Goal: Communication & Community: Answer question/provide support

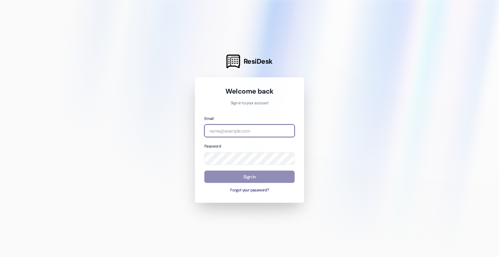
type input "[EMAIL_ADDRESS][DOMAIN_NAME]"
click at [241, 172] on button "Sign In" at bounding box center [249, 176] width 90 height 13
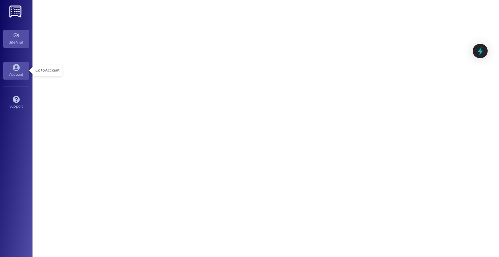
click at [13, 69] on icon at bounding box center [16, 67] width 7 height 7
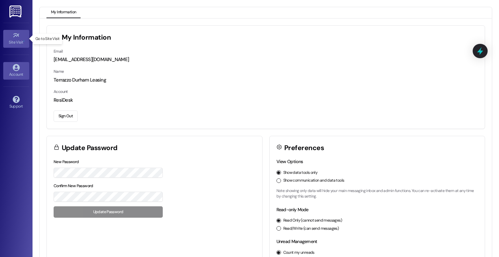
click at [17, 40] on div "Site Visit •" at bounding box center [16, 42] width 32 height 6
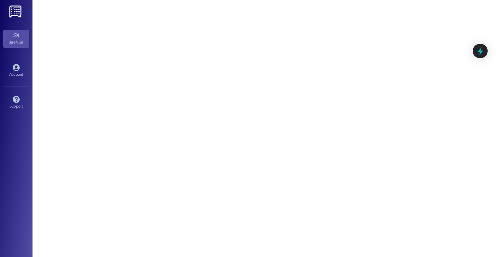
click at [15, 10] on img at bounding box center [15, 12] width 13 height 12
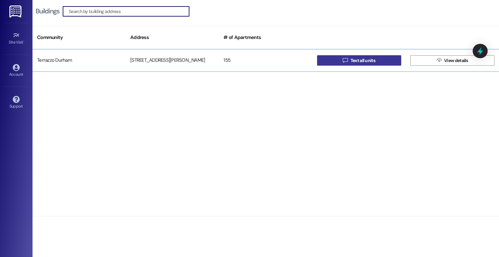
click at [331, 63] on button " Text all units" at bounding box center [359, 60] width 84 height 10
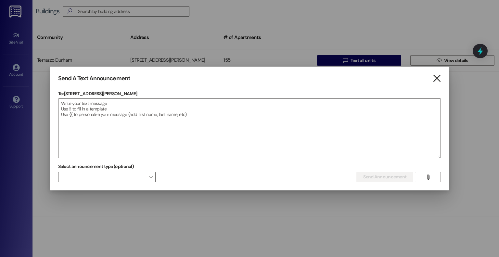
click at [435, 77] on icon "" at bounding box center [436, 78] width 9 height 7
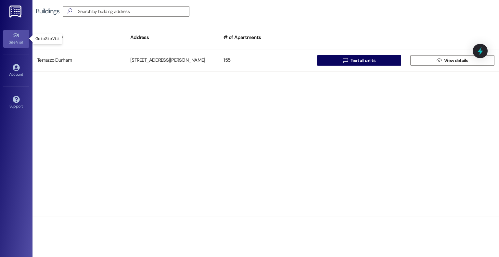
click at [14, 38] on icon at bounding box center [16, 35] width 7 height 7
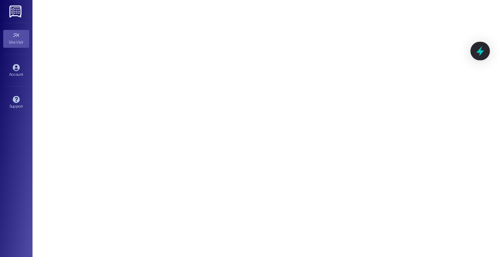
click at [478, 53] on icon at bounding box center [479, 50] width 11 height 11
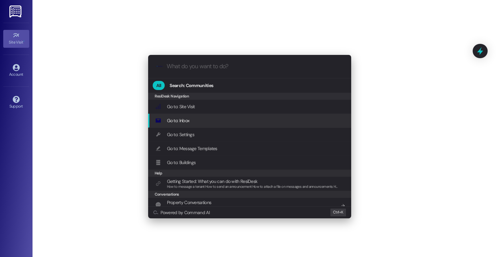
click at [218, 118] on div "Go to: Inbox Add shortcut" at bounding box center [250, 120] width 190 height 7
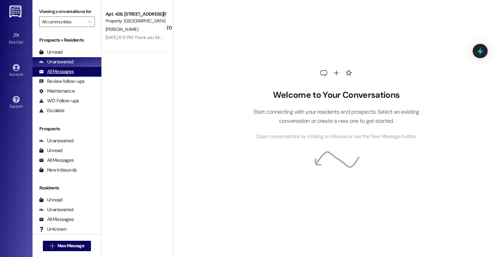
click at [68, 73] on div "All Messages" at bounding box center [56, 71] width 35 height 7
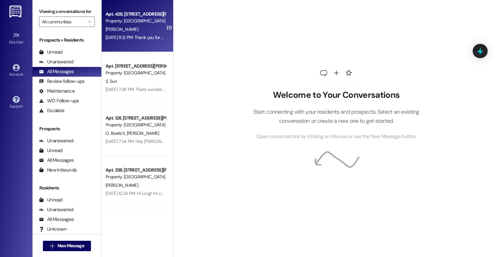
click at [127, 33] on div "[PERSON_NAME]" at bounding box center [135, 29] width 61 height 8
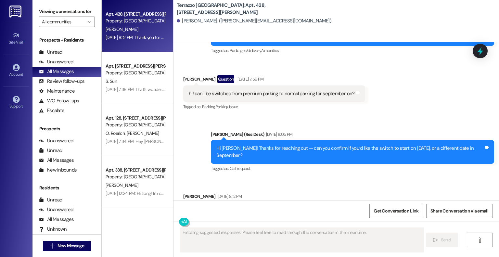
scroll to position [1086, 0]
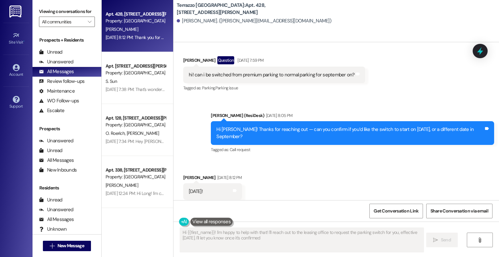
type textarea "Hi {{first_name}}! I'm happy to help with that! I'll reach out to the leasing o…"
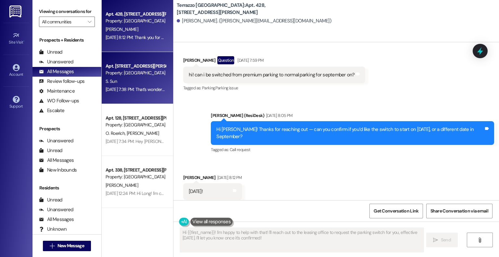
click at [131, 81] on div "S. Sun" at bounding box center [135, 81] width 61 height 8
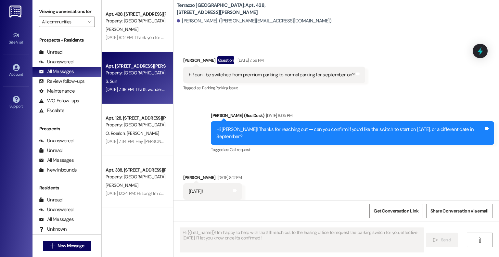
type textarea "Fetching suggested responses. Please feel free to read through the conversation…"
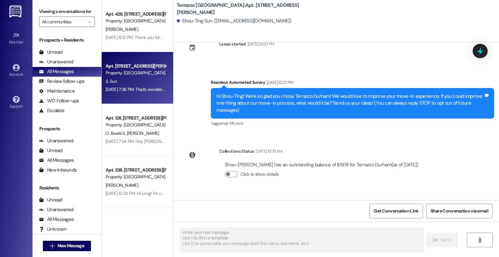
scroll to position [5, 0]
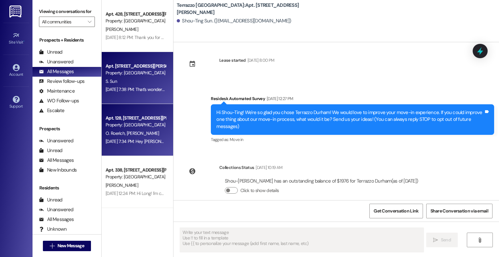
click at [137, 127] on div "Property: [GEOGRAPHIC_DATA]" at bounding box center [135, 124] width 60 height 7
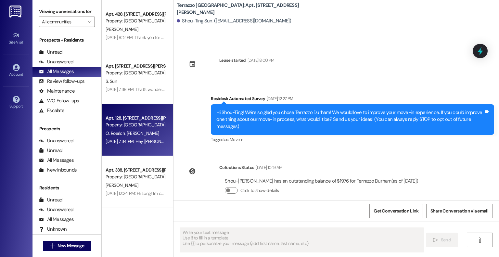
type textarea "Fetching suggested responses. Please feel free to read through the conversation…"
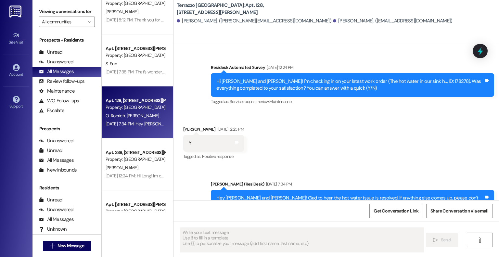
scroll to position [32, 0]
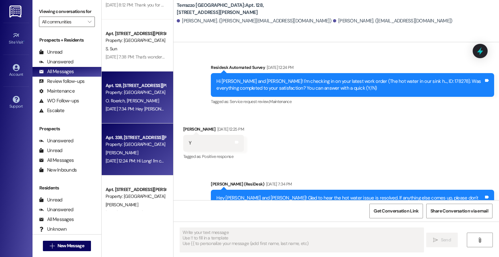
click at [124, 146] on div "Property: [GEOGRAPHIC_DATA]" at bounding box center [135, 144] width 60 height 7
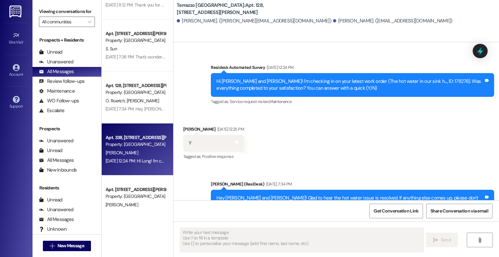
type textarea "Fetching suggested responses. Please feel free to read through the conversation…"
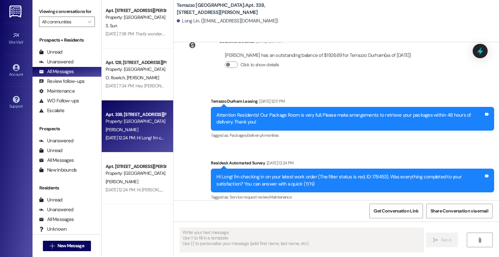
scroll to position [65, 0]
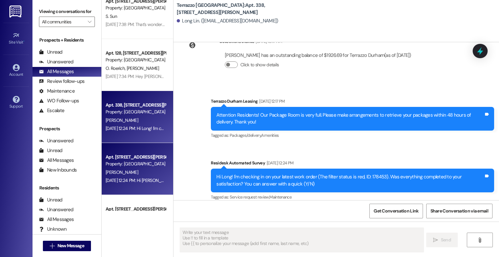
click at [140, 173] on div "[PERSON_NAME]" at bounding box center [135, 172] width 61 height 8
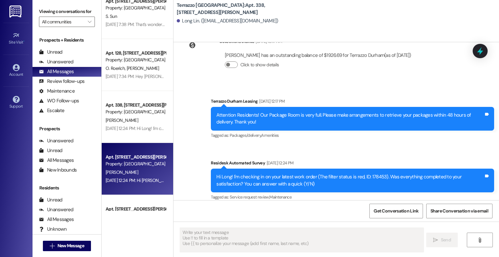
type textarea "Fetching suggested responses. Please feel free to read through the conversation…"
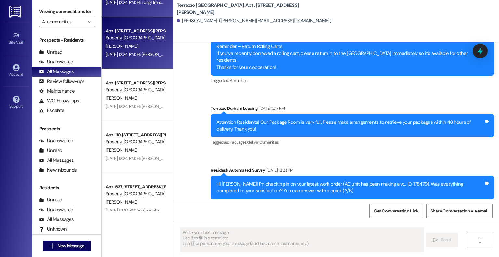
scroll to position [195, 0]
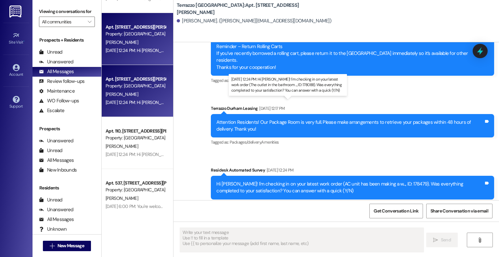
click at [133, 102] on div "[DATE] 12:24 PM: Hi [PERSON_NAME]! I'm checking in on your latest work order (T…" at bounding box center [295, 102] width 381 height 6
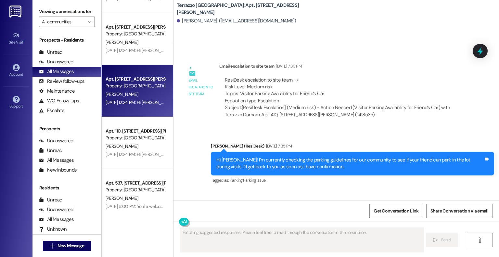
scroll to position [1178, 0]
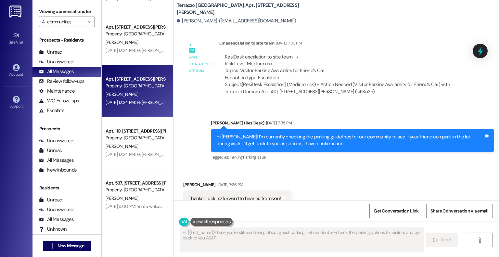
type textarea "Hi {{first_name}}! I see you're still wondering about guest parking. Let me dou…"
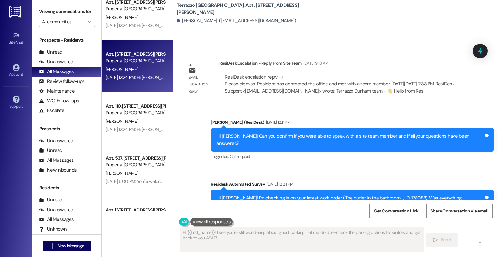
scroll to position [260, 0]
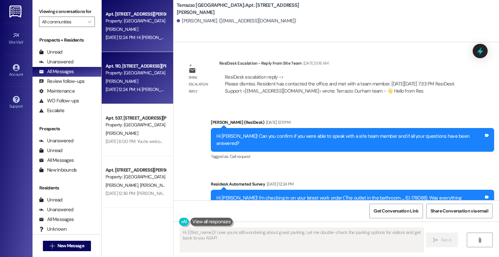
click at [118, 78] on span "[PERSON_NAME]" at bounding box center [121, 81] width 32 height 6
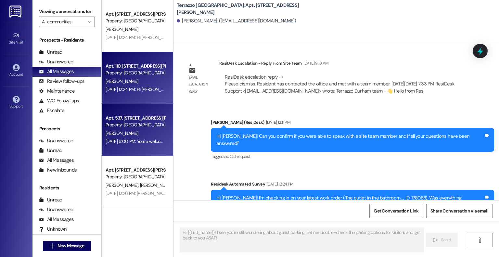
type textarea "Fetching suggested responses. Please feel free to read through the conversation…"
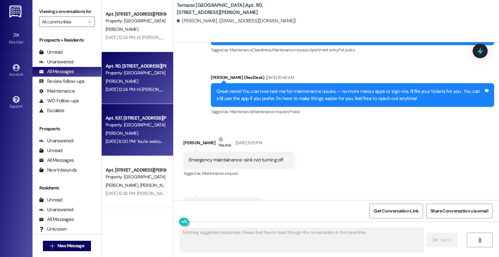
scroll to position [528, 0]
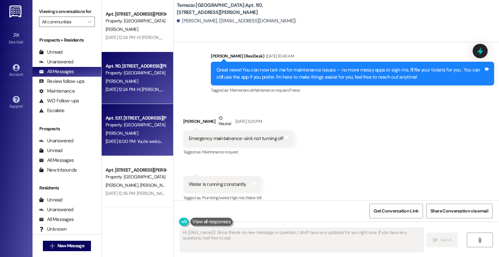
type textarea "Hi {{first_name}}! Since there's no new message or question, I don't have any u…"
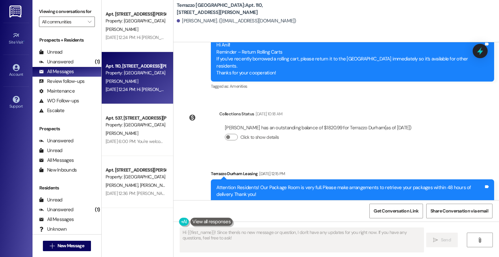
scroll to position [1227, 0]
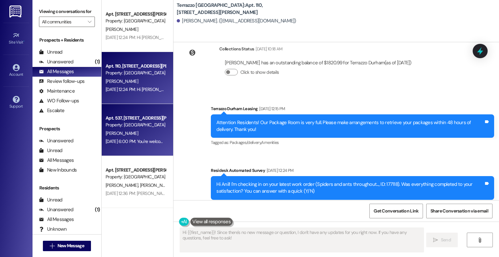
click at [122, 127] on div "Property: [GEOGRAPHIC_DATA]" at bounding box center [135, 124] width 60 height 7
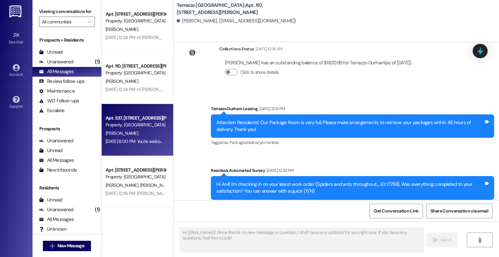
type textarea "Fetching suggested responses. Please feel free to read through the conversation…"
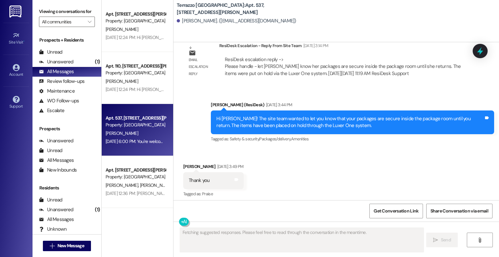
scroll to position [2084, 0]
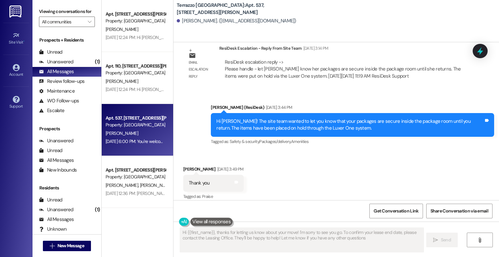
type textarea "Hi {{first_name}}, thanks for letting us know about your move! I'm sorry to see…"
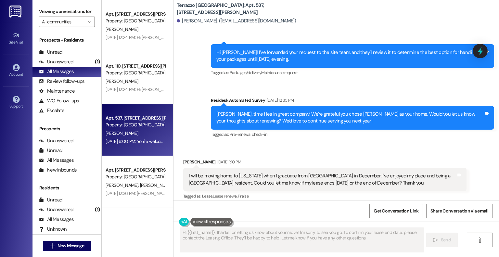
scroll to position [1889, 0]
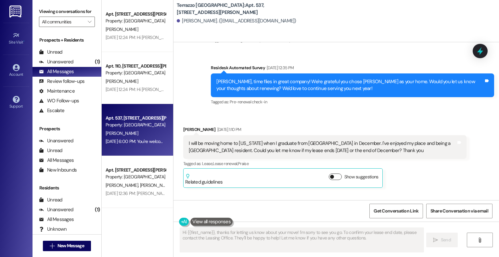
click at [329, 173] on button "Show suggestions" at bounding box center [335, 176] width 13 height 6
click at [330, 173] on button "Hide Suggestions" at bounding box center [336, 176] width 13 height 6
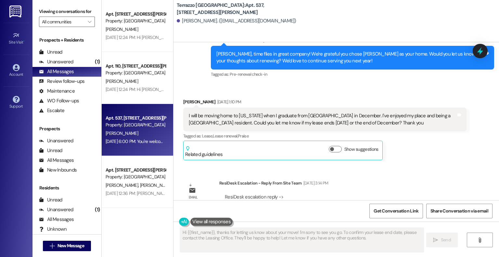
scroll to position [1922, 0]
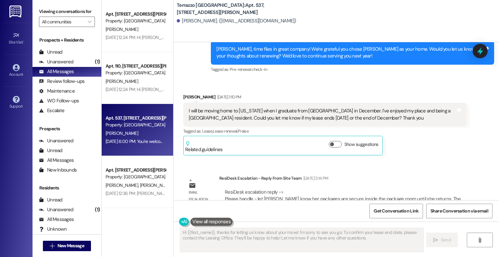
click at [202, 225] on button at bounding box center [211, 221] width 42 height 8
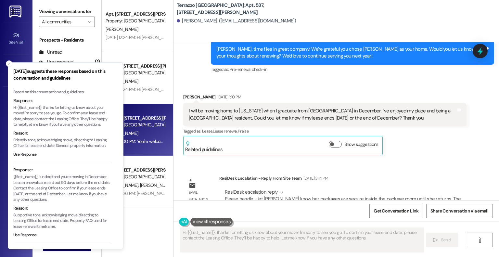
click at [226, 190] on div "Email escalation reply ResiDesk Escalation - Reply From Site Team [DATE] 3:14 P…" at bounding box center [324, 194] width 293 height 49
click at [202, 222] on button at bounding box center [211, 221] width 42 height 8
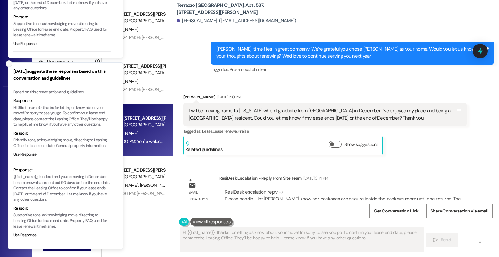
click at [9, 63] on icon "Close toast" at bounding box center [9, 64] width 4 height 4
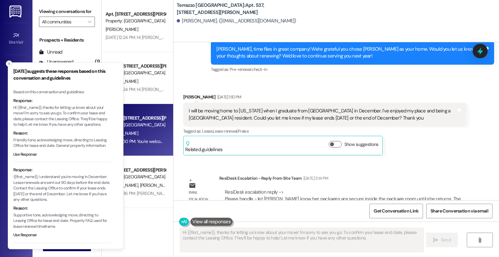
click at [10, 66] on button "Close toast" at bounding box center [9, 63] width 6 height 6
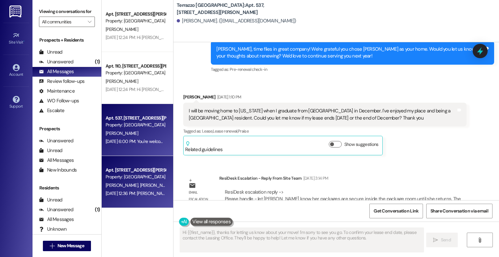
click at [140, 189] on div "[DATE] 12:36 PM: [PERSON_NAME] and [PERSON_NAME], time flies in great company! …" at bounding box center [135, 193] width 61 height 8
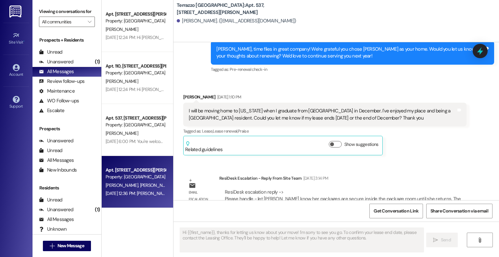
type textarea "Fetching suggested responses. Please feel free to read through the conversation…"
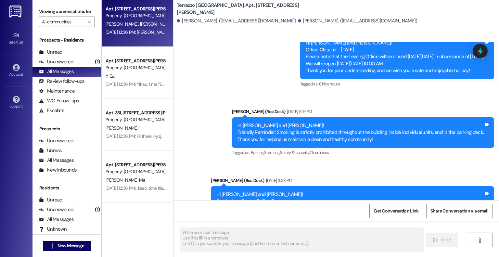
scroll to position [390, 0]
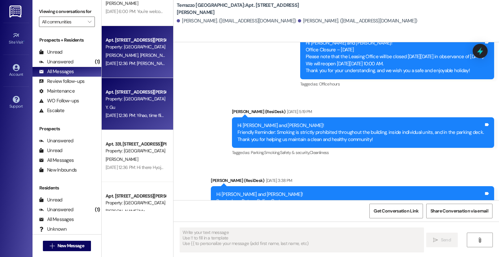
click at [129, 108] on div "Y. Gu" at bounding box center [135, 107] width 61 height 8
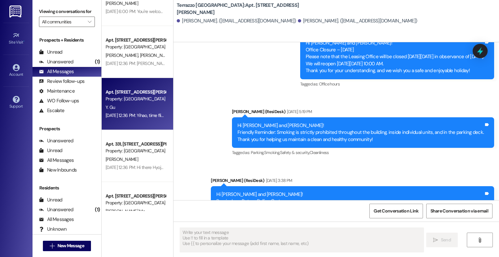
type textarea "Fetching suggested responses. Please feel free to read through the conversation…"
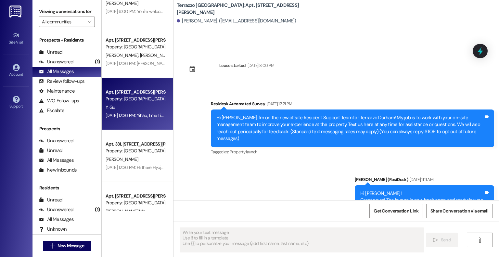
type textarea "Fetching suggested responses. Please feel free to read through the conversation…"
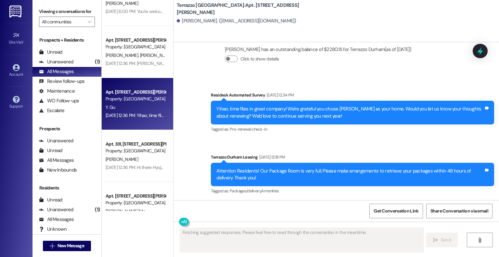
scroll to position [832, 0]
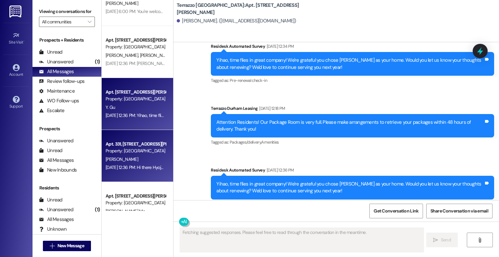
click at [150, 155] on div "[PERSON_NAME]" at bounding box center [135, 159] width 61 height 8
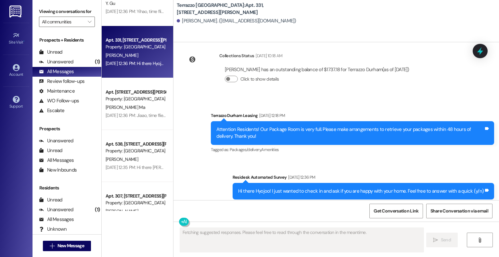
scroll to position [552, 0]
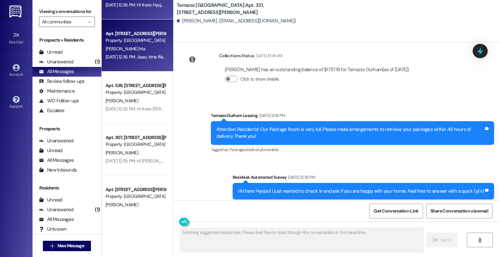
click at [120, 63] on div "Apt. 405, [STREET_ADDRESS][PERSON_NAME] Property: Terrazzo Durham J. Ma [DATE] …" at bounding box center [137, 45] width 71 height 52
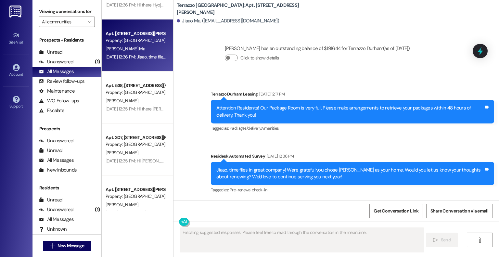
scroll to position [762, 0]
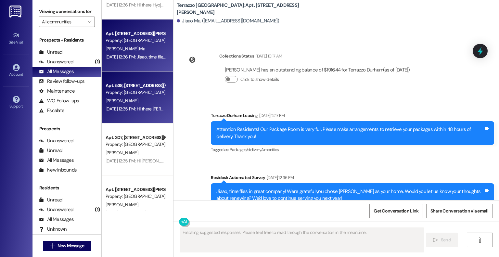
click at [129, 110] on div "[DATE] 12:35 PM: Hi there [PERSON_NAME]! I just wanted to check in and ask if y…" at bounding box center [243, 109] width 276 height 6
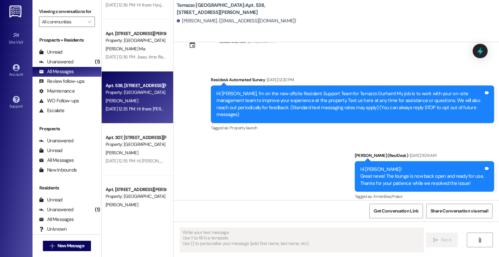
scroll to position [0, 0]
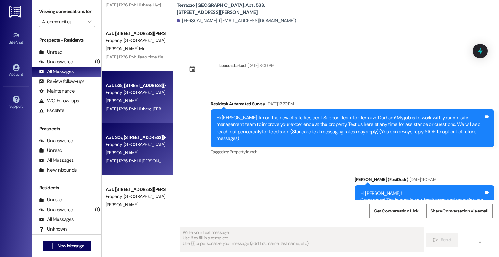
click at [113, 153] on span "[PERSON_NAME]" at bounding box center [121, 153] width 32 height 6
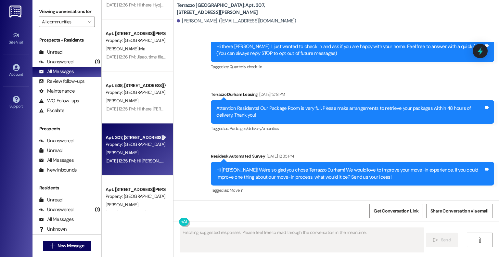
scroll to position [649, 0]
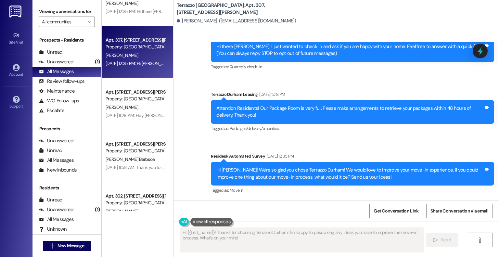
type textarea "Hi {{first_name}}! Thanks for choosing Terrazzo Durham! I'm happy to pass along…"
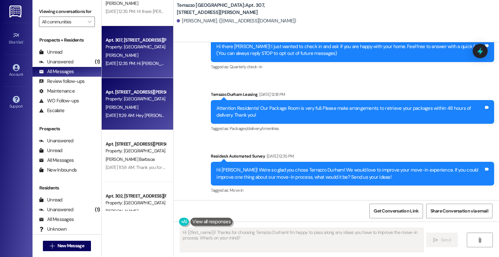
drag, startPoint x: 147, startPoint y: 151, endPoint x: 131, endPoint y: 124, distance: 31.3
click at [131, 124] on div "Apt. 304, [STREET_ADDRESS][PERSON_NAME] Property: Terrazzo [GEOGRAPHIC_DATA][PE…" at bounding box center [137, 104] width 71 height 52
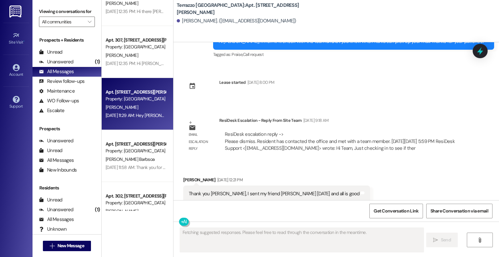
scroll to position [1956, 0]
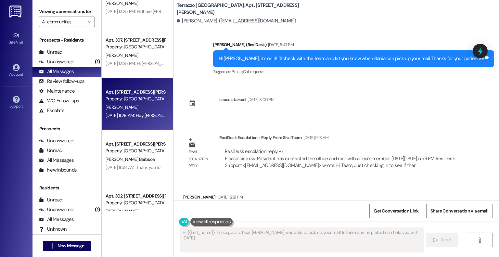
type textarea "Hi {{first_name}}, I'm so glad to hear [PERSON_NAME] was able to pick up your m…"
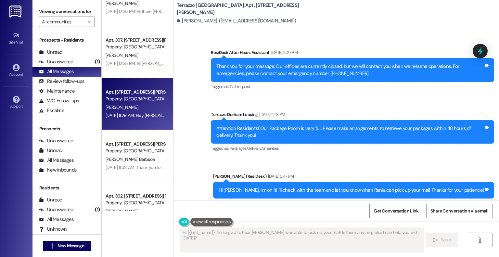
scroll to position [1742, 0]
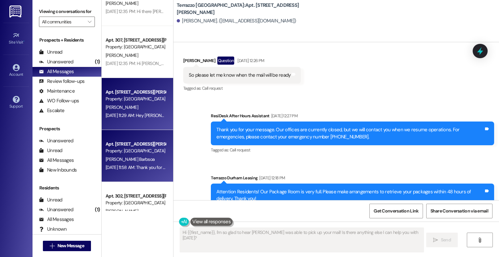
click at [125, 160] on span "[PERSON_NAME] Barbsoa" at bounding box center [129, 159] width 49 height 6
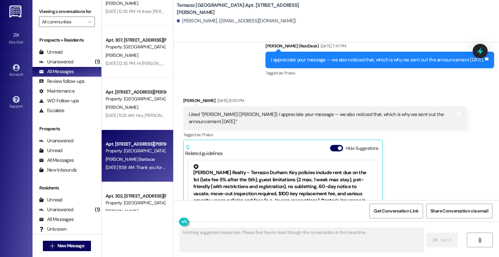
scroll to position [2419, 0]
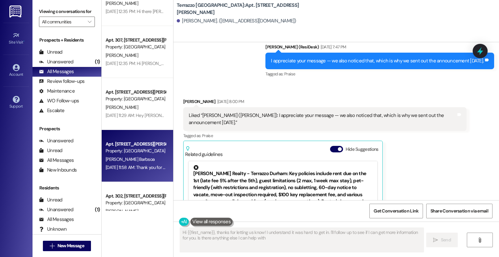
type textarea "Hi {{first_name}}, thanks for letting us know! I understand it was hard to get …"
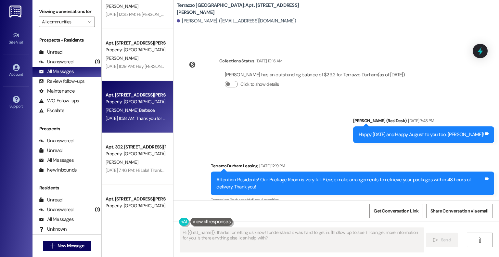
scroll to position [747, 0]
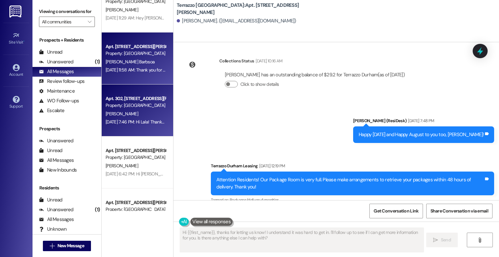
click at [126, 118] on div "[DATE] 7:46 PM: Hi Lala! Thanks for reaching out — can you tell me if you need …" at bounding box center [135, 122] width 61 height 8
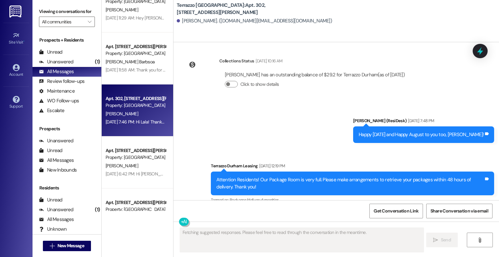
scroll to position [333, 0]
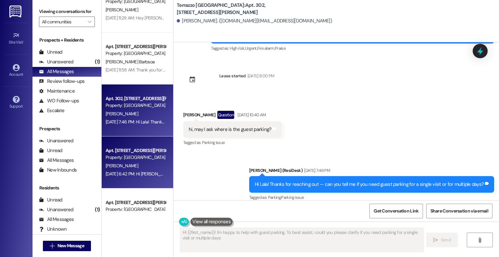
type textarea "Hi {{first_name}}! I'm happy to help with guest parking. To best assist, could …"
click at [135, 174] on div "[DATE] 6:42 PM: Hi [PERSON_NAME]! Thanks for letting me know — can you share th…" at bounding box center [306, 174] width 402 height 6
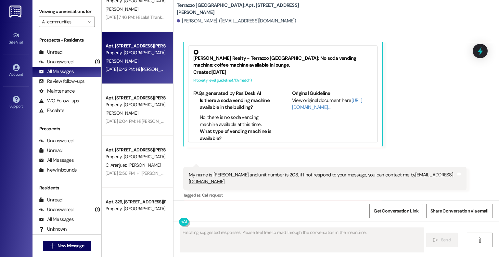
scroll to position [0, 0]
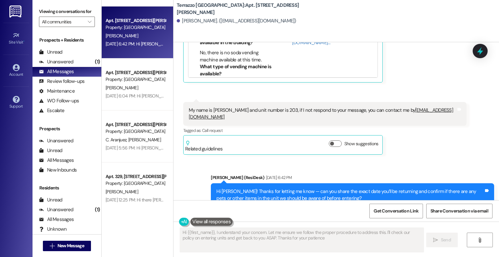
type textarea "Hi {{first_name}}, I understand your concern. Let me ensure we follow the prope…"
click at [178, 97] on div "Received via SMS 6:37 PM [PERSON_NAME] [DATE] 6:37 PM My name is [PERSON_NAME] …" at bounding box center [324, 128] width 293 height 62
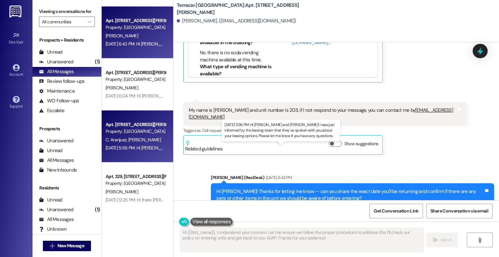
click at [122, 145] on div "[DATE] 5:56 PM: Hi [PERSON_NAME] and [PERSON_NAME]! I was just informed by the …" at bounding box center [294, 148] width 378 height 6
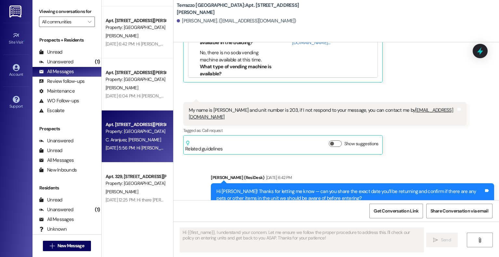
type textarea "Fetching suggested responses. Please feel free to read through the conversation…"
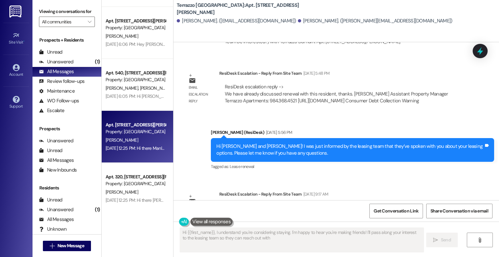
scroll to position [1136, 0]
type textarea "Hi {{first_name}}, I understand you're considering staying. I'm happy to hear y…"
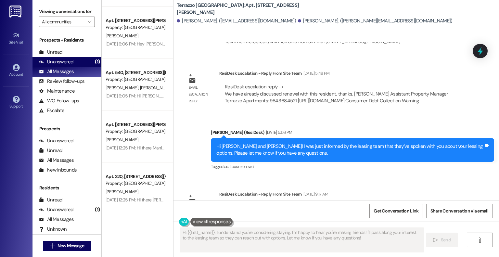
click at [64, 58] on div "Unanswered (1)" at bounding box center [66, 62] width 69 height 10
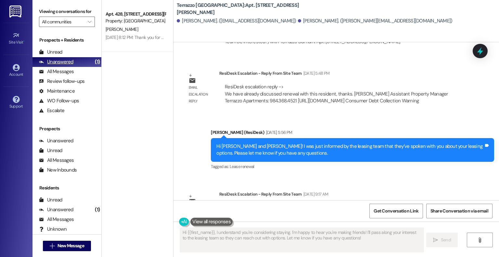
scroll to position [0, 0]
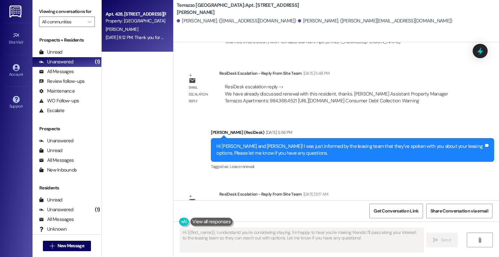
click at [125, 27] on div "[PERSON_NAME]" at bounding box center [135, 29] width 61 height 8
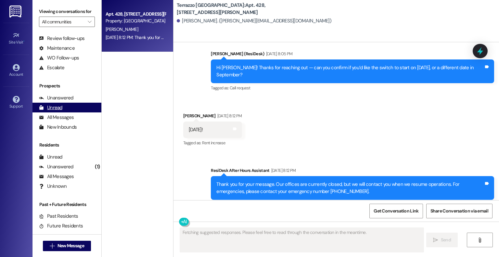
scroll to position [44, 0]
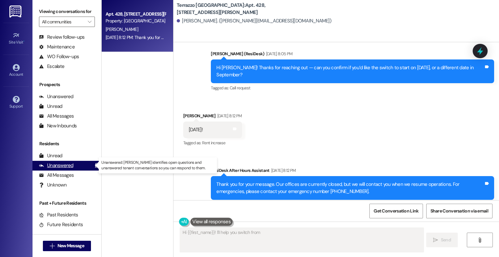
click at [60, 166] on div "Unanswered" at bounding box center [56, 165] width 34 height 7
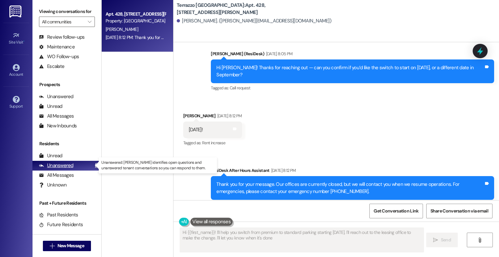
type textarea "Hi {{first_name}}! I'll help you switch from premium to standard parking starti…"
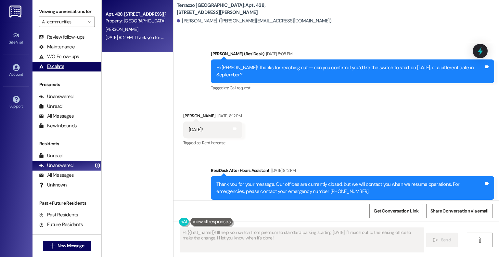
scroll to position [0, 0]
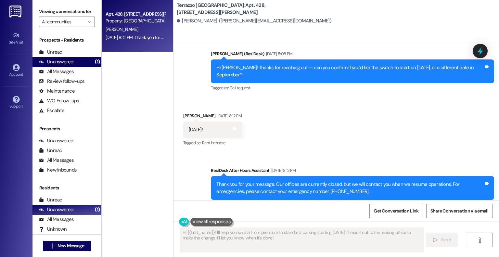
click at [69, 58] on div "Unanswered (1)" at bounding box center [66, 62] width 69 height 10
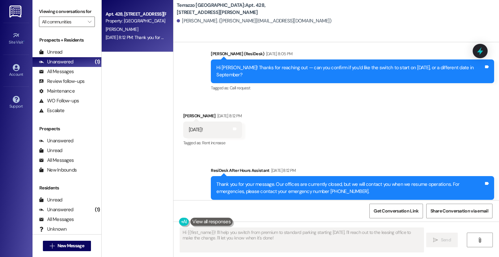
click at [83, 46] on div "Prospects + Residents Unread (0) Unread: Any message you haven't read yet will …" at bounding box center [66, 76] width 69 height 79
click at [82, 50] on div "Unread (0)" at bounding box center [66, 52] width 69 height 10
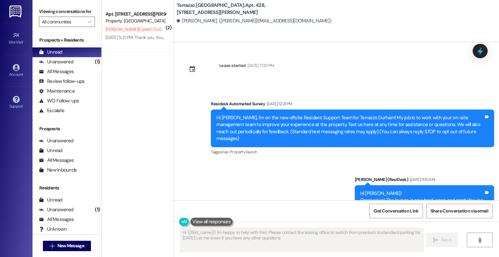
type textarea "Hi {{first_name}}! I'm happy to help with that. Please contact the leasing offi…"
